Goal: Transaction & Acquisition: Obtain resource

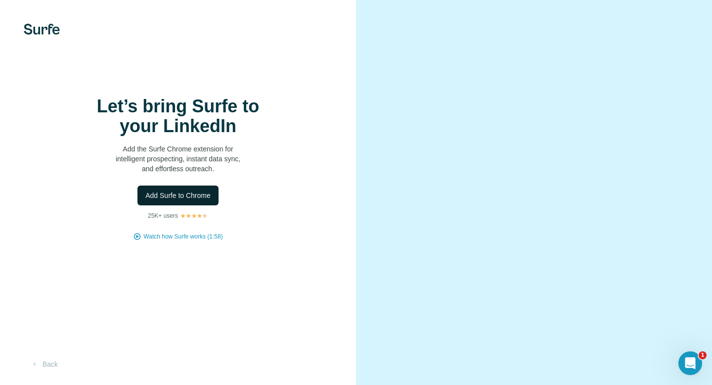
click at [179, 191] on span "Add Surfe to Chrome" at bounding box center [177, 195] width 65 height 10
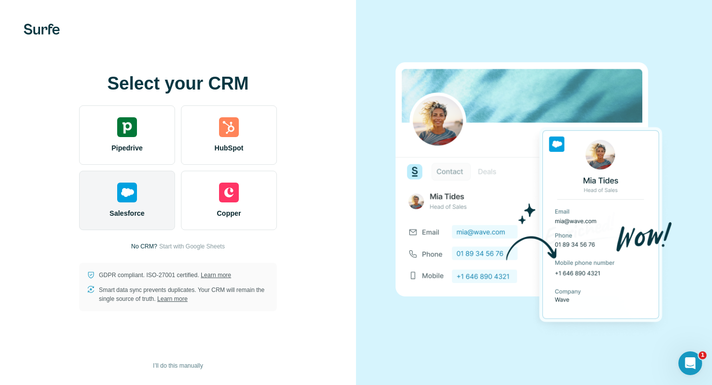
click at [128, 196] on img at bounding box center [127, 193] width 20 height 20
click at [118, 210] on span "Salesforce" at bounding box center [127, 213] width 35 height 10
click at [134, 190] on img at bounding box center [127, 193] width 20 height 20
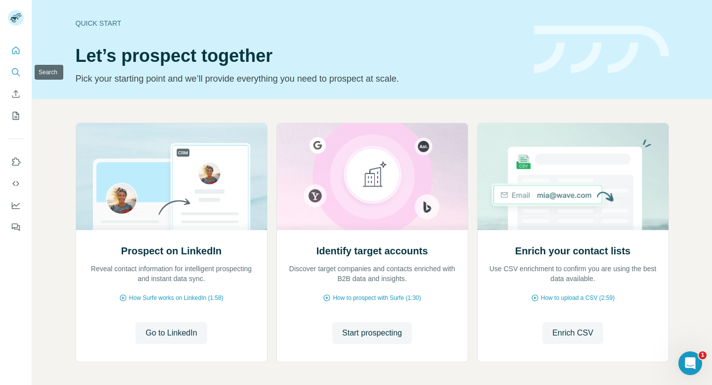
click at [16, 68] on icon "Search" at bounding box center [16, 72] width 10 height 10
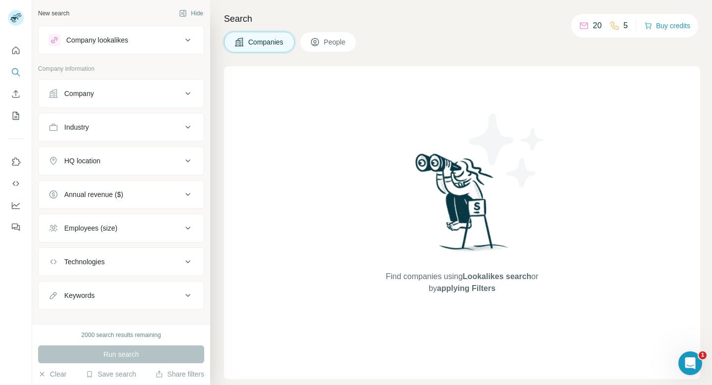
click at [140, 41] on div "Company lookalikes" at bounding box center [115, 40] width 134 height 12
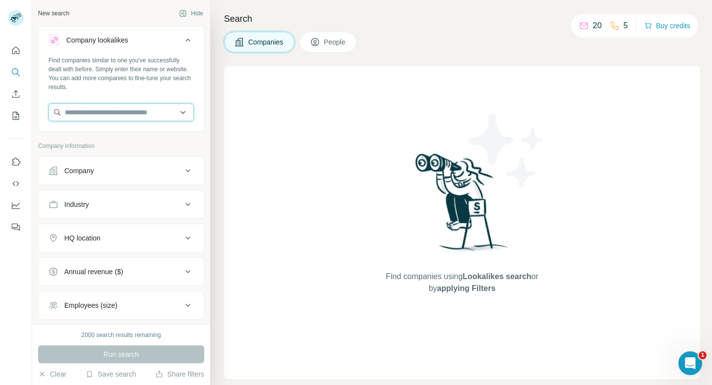
click at [108, 117] on input "text" at bounding box center [120, 112] width 145 height 18
click at [124, 4] on div "New search Hide Company lookalikes Find companies similar to one you've success…" at bounding box center [121, 162] width 178 height 324
click at [121, 113] on input "text" at bounding box center [120, 112] width 145 height 18
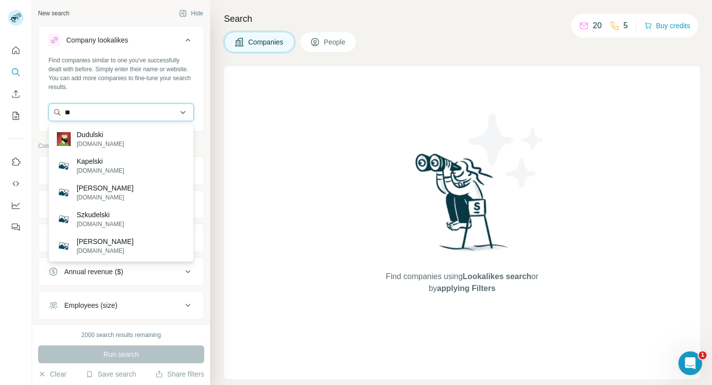
type input "*"
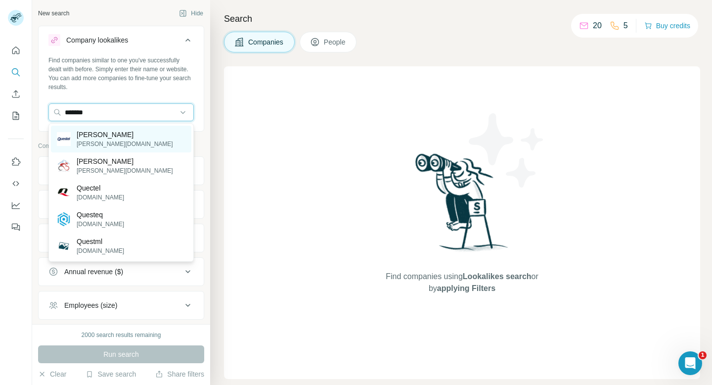
type input "*******"
click at [120, 131] on div "Questel [DOMAIN_NAME]" at bounding box center [121, 139] width 141 height 27
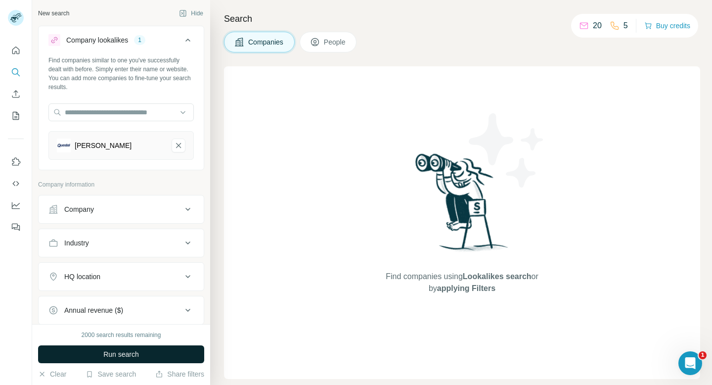
click at [100, 354] on button "Run search" at bounding box center [121, 354] width 166 height 18
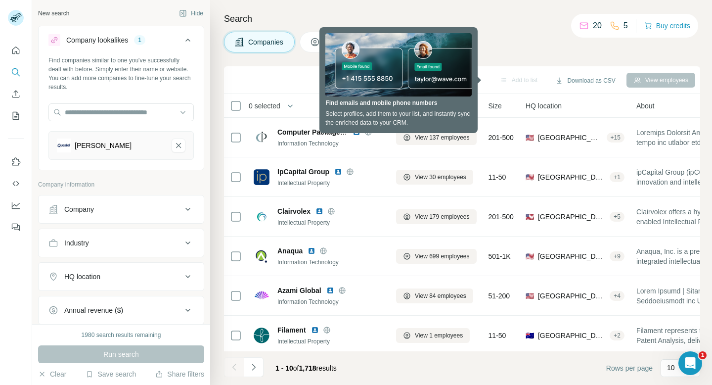
click at [500, 38] on div "Companies People" at bounding box center [462, 42] width 476 height 21
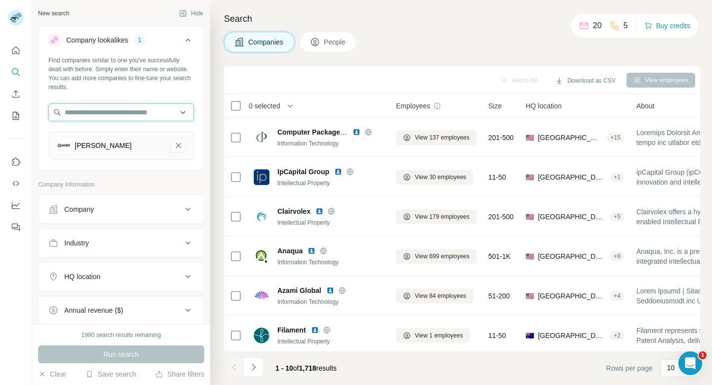
click at [106, 117] on input "text" at bounding box center [120, 112] width 145 height 18
click at [109, 216] on button "Company" at bounding box center [121, 209] width 165 height 24
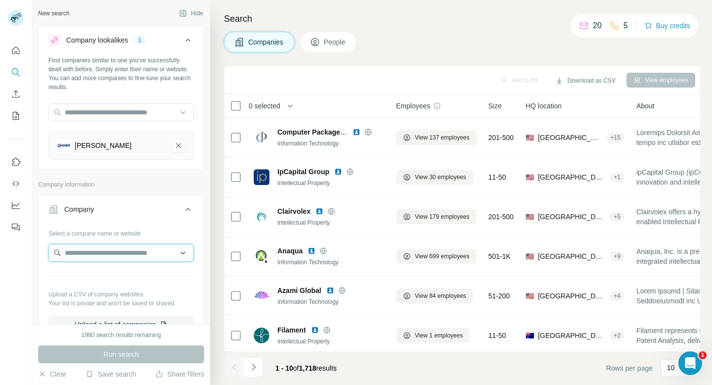
click at [94, 248] on input "text" at bounding box center [120, 253] width 145 height 18
click at [181, 143] on icon "Questel-remove-button" at bounding box center [178, 145] width 5 height 5
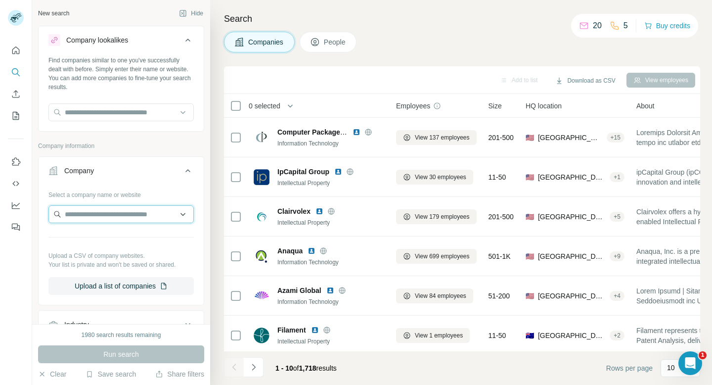
click at [140, 217] on input "text" at bounding box center [120, 214] width 145 height 18
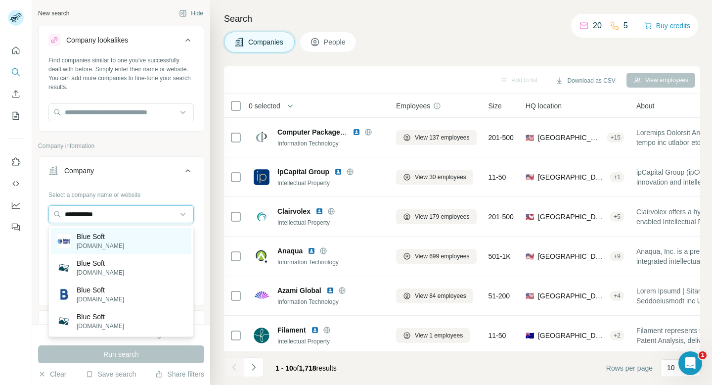
type input "**********"
click at [124, 238] on p "Blue Soft" at bounding box center [100, 237] width 47 height 10
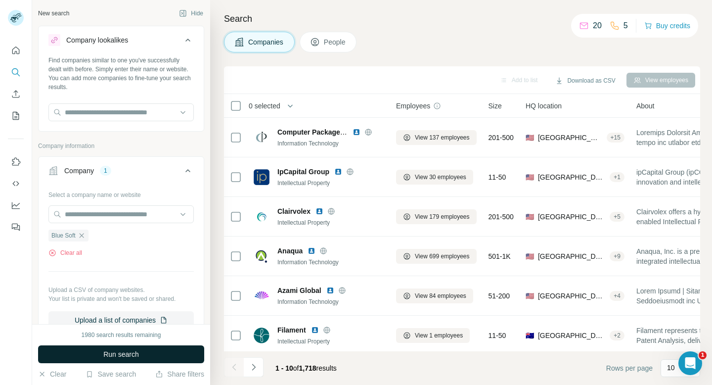
click at [113, 353] on span "Run search" at bounding box center [121, 354] width 36 height 10
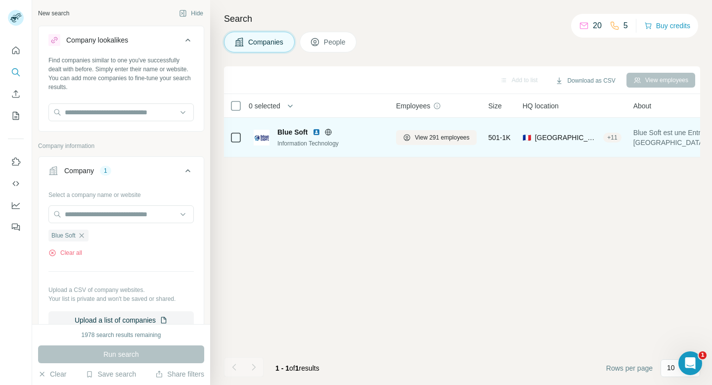
click at [344, 145] on div "Information Technology" at bounding box center [331, 143] width 107 height 9
click at [300, 133] on span "Blue Soft" at bounding box center [293, 132] width 30 height 10
click at [259, 143] on img at bounding box center [262, 138] width 16 height 16
click at [281, 131] on span "Blue Soft" at bounding box center [293, 132] width 30 height 10
click at [290, 131] on span "Blue Soft" at bounding box center [293, 132] width 30 height 10
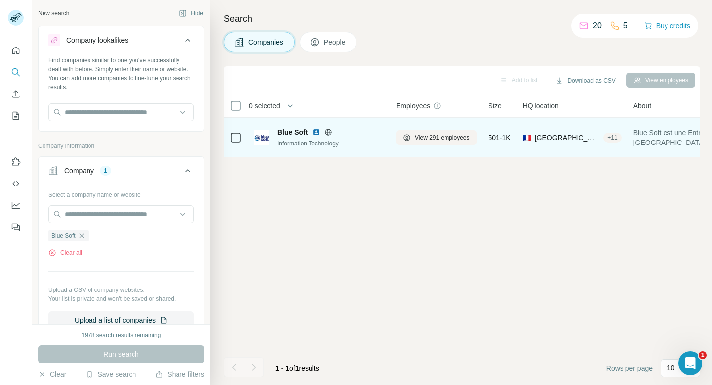
click at [265, 138] on img at bounding box center [262, 138] width 16 height 16
click at [226, 142] on td at bounding box center [236, 138] width 24 height 40
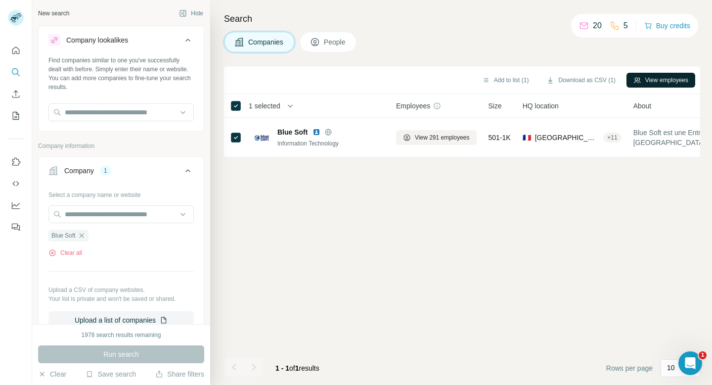
click at [644, 81] on button "View employees" at bounding box center [661, 80] width 69 height 15
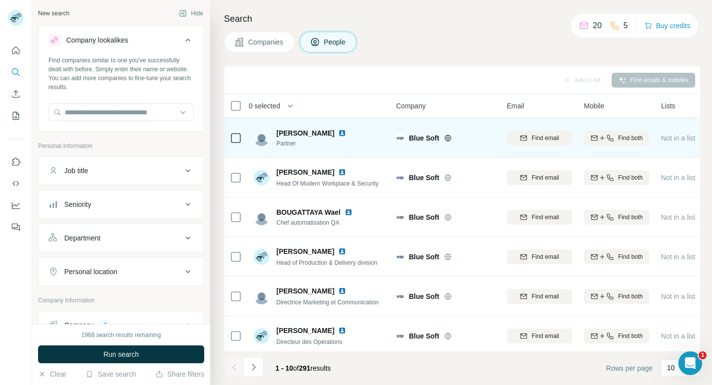
scroll to position [162, 0]
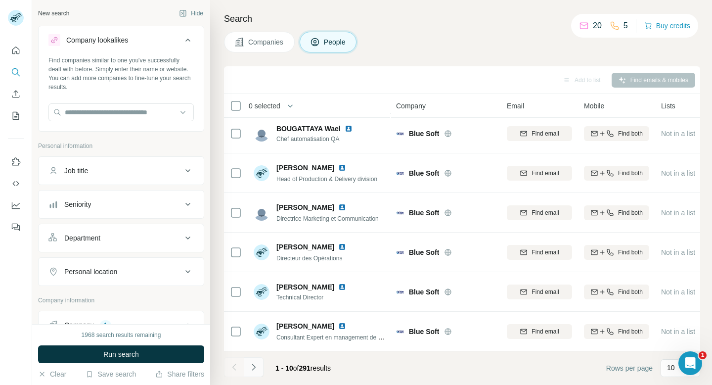
click at [257, 373] on button "Navigate to next page" at bounding box center [254, 367] width 20 height 20
click at [255, 373] on button "Navigate to next page" at bounding box center [254, 367] width 20 height 20
click at [363, 74] on div "Add to list Find emails & mobiles" at bounding box center [462, 79] width 467 height 17
click at [253, 366] on icon "Navigate to next page" at bounding box center [254, 367] width 10 height 10
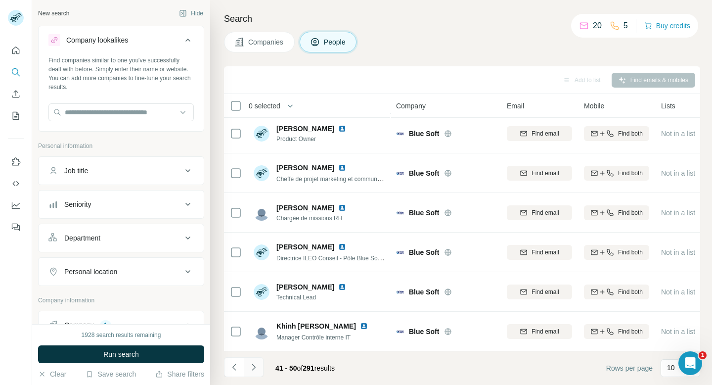
click at [253, 366] on icon "Navigate to next page" at bounding box center [254, 367] width 10 height 10
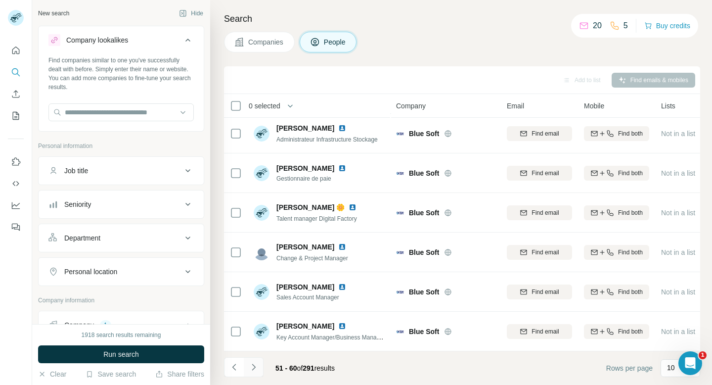
click at [253, 366] on icon "Navigate to next page" at bounding box center [254, 367] width 10 height 10
click at [256, 366] on icon "Navigate to next page" at bounding box center [254, 367] width 10 height 10
click at [253, 370] on icon "Navigate to next page" at bounding box center [254, 367] width 10 height 10
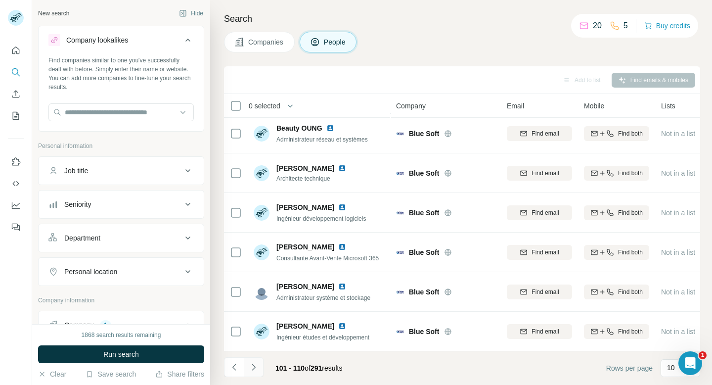
click at [253, 362] on button "Navigate to next page" at bounding box center [254, 367] width 20 height 20
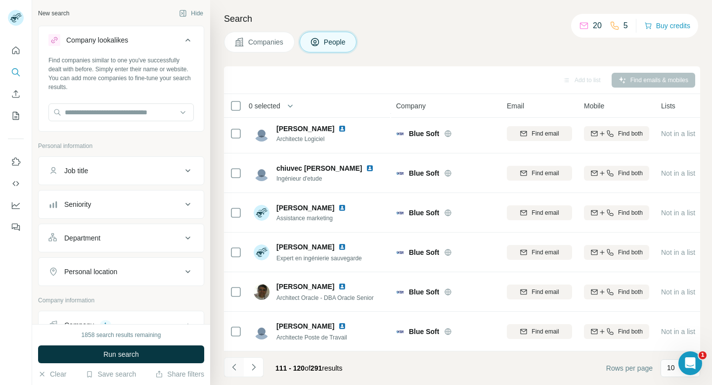
click at [229, 372] on button "Navigate to previous page" at bounding box center [234, 367] width 20 height 20
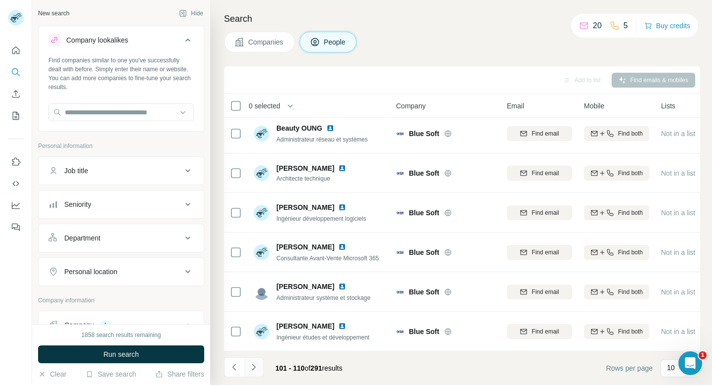
click at [245, 362] on button "Navigate to next page" at bounding box center [254, 367] width 20 height 20
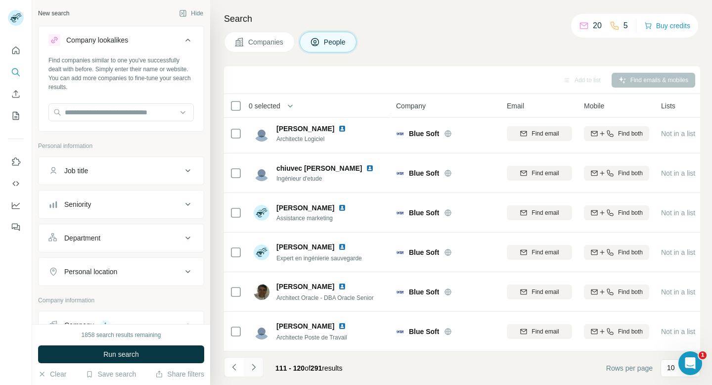
click at [246, 362] on button "Navigate to next page" at bounding box center [254, 367] width 20 height 20
